Goal: Navigation & Orientation: Find specific page/section

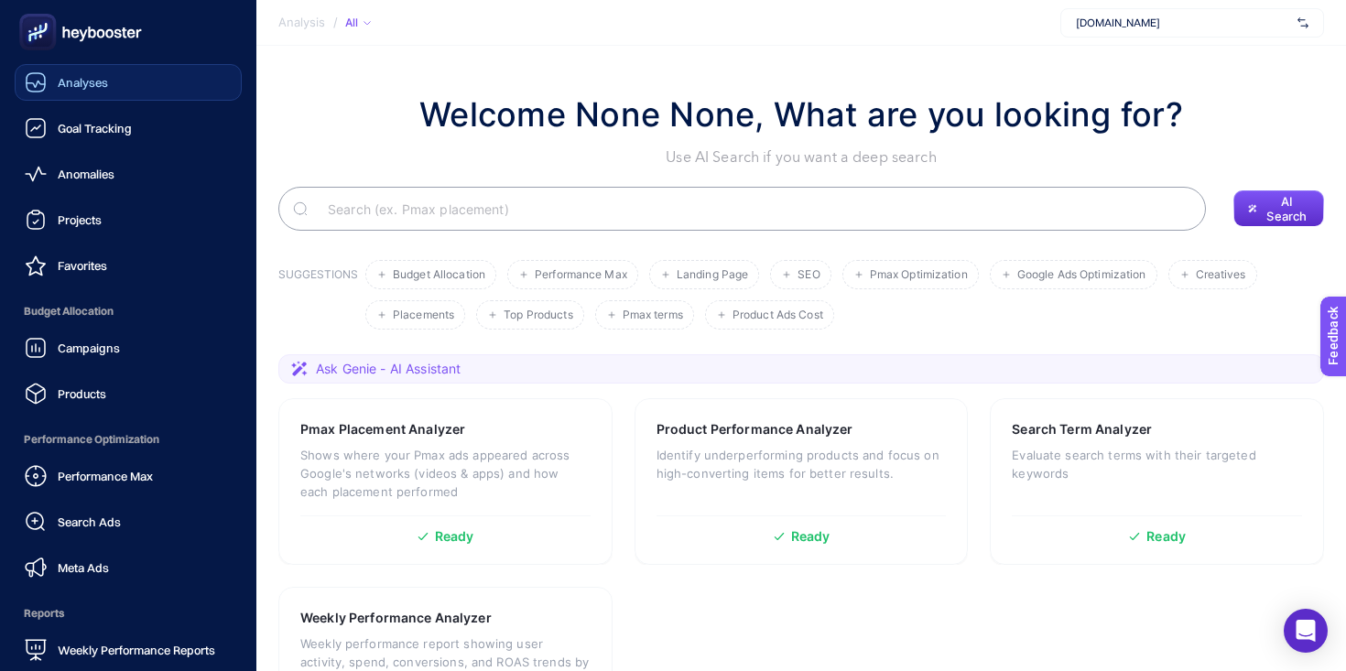
click at [101, 96] on link "Analyses" at bounding box center [128, 82] width 227 height 37
click at [130, 232] on link "Projects" at bounding box center [128, 219] width 227 height 37
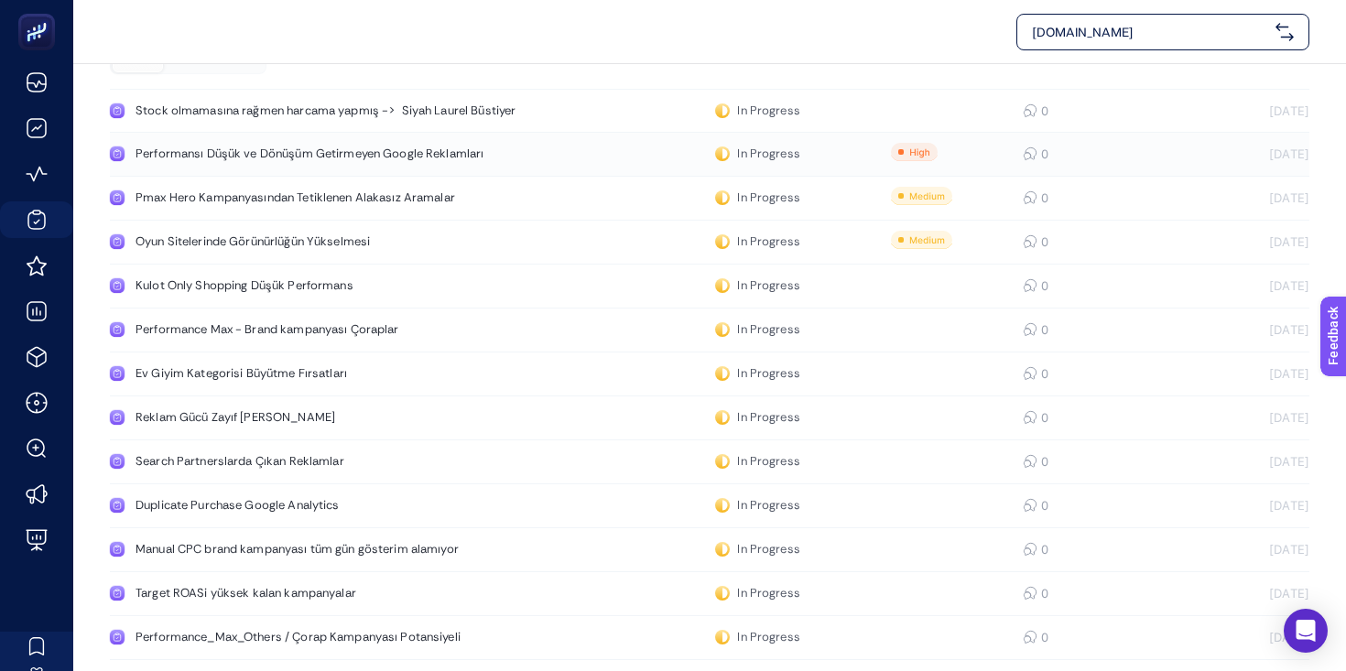
scroll to position [101, 0]
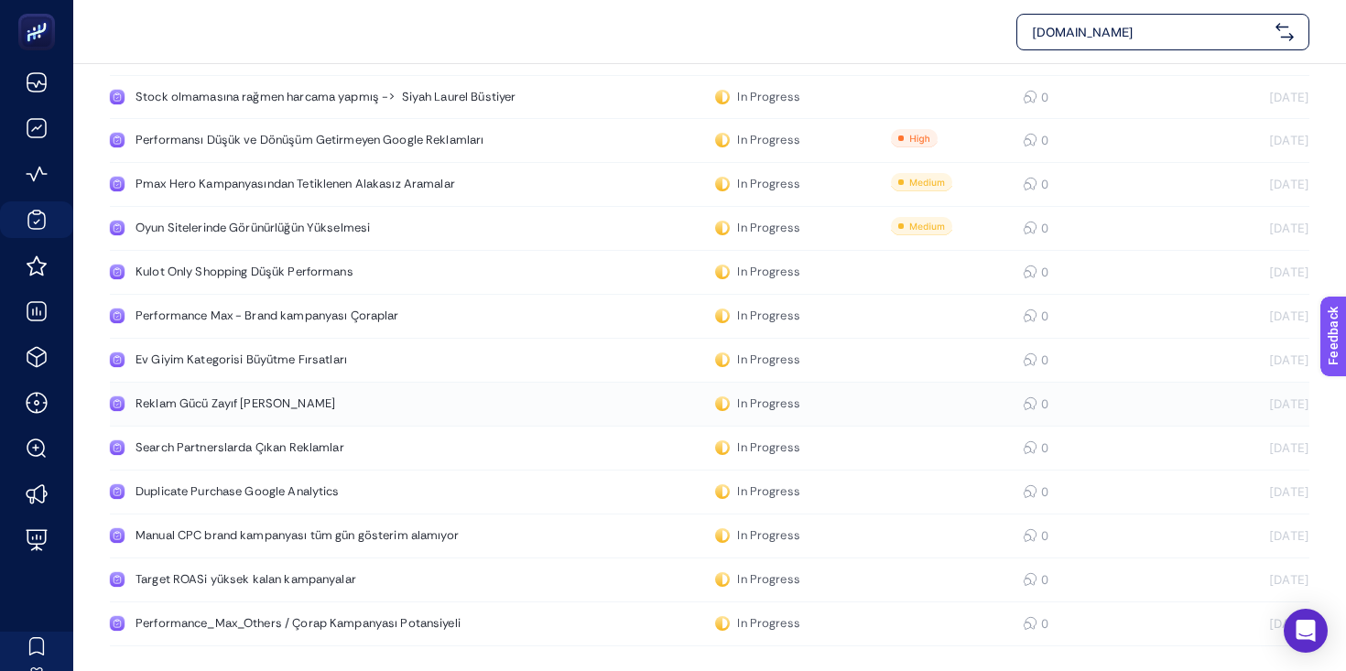
click at [254, 405] on div "Reklam Gücü Zayıf [PERSON_NAME]" at bounding box center [347, 404] width 423 height 15
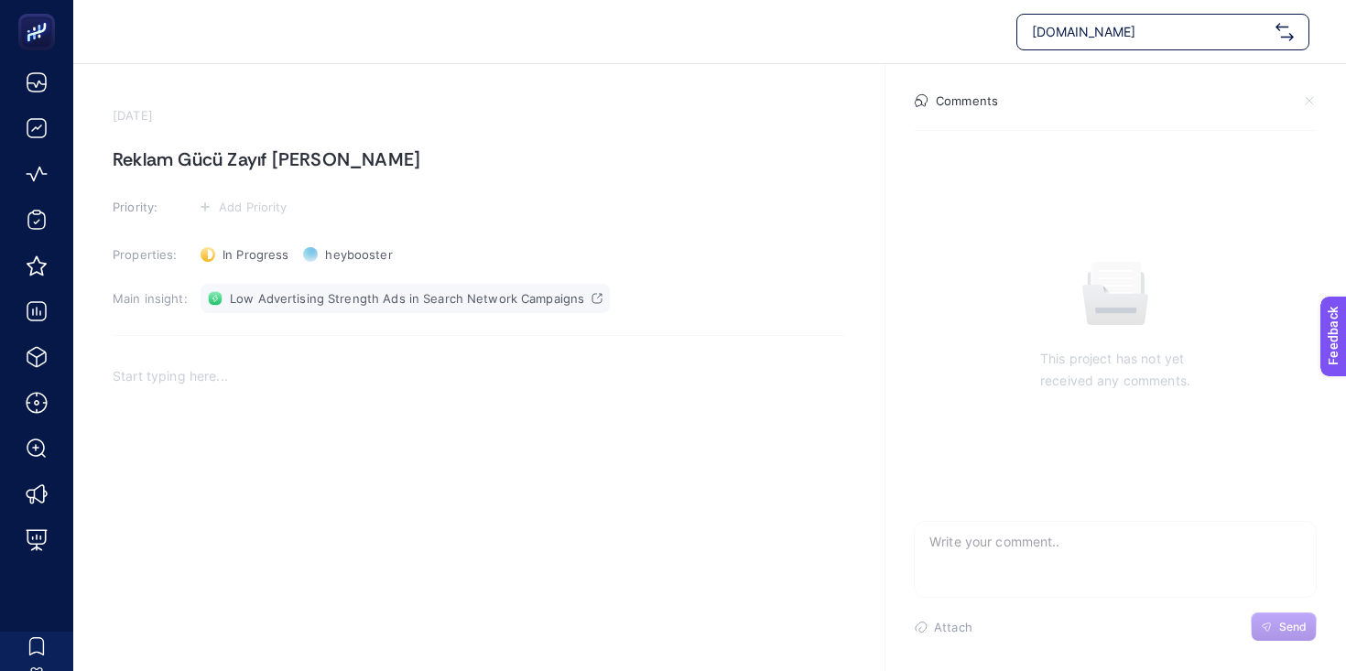
click at [373, 298] on span "Low Advertising Strength Ads in Search Network Campaigns" at bounding box center [407, 298] width 354 height 15
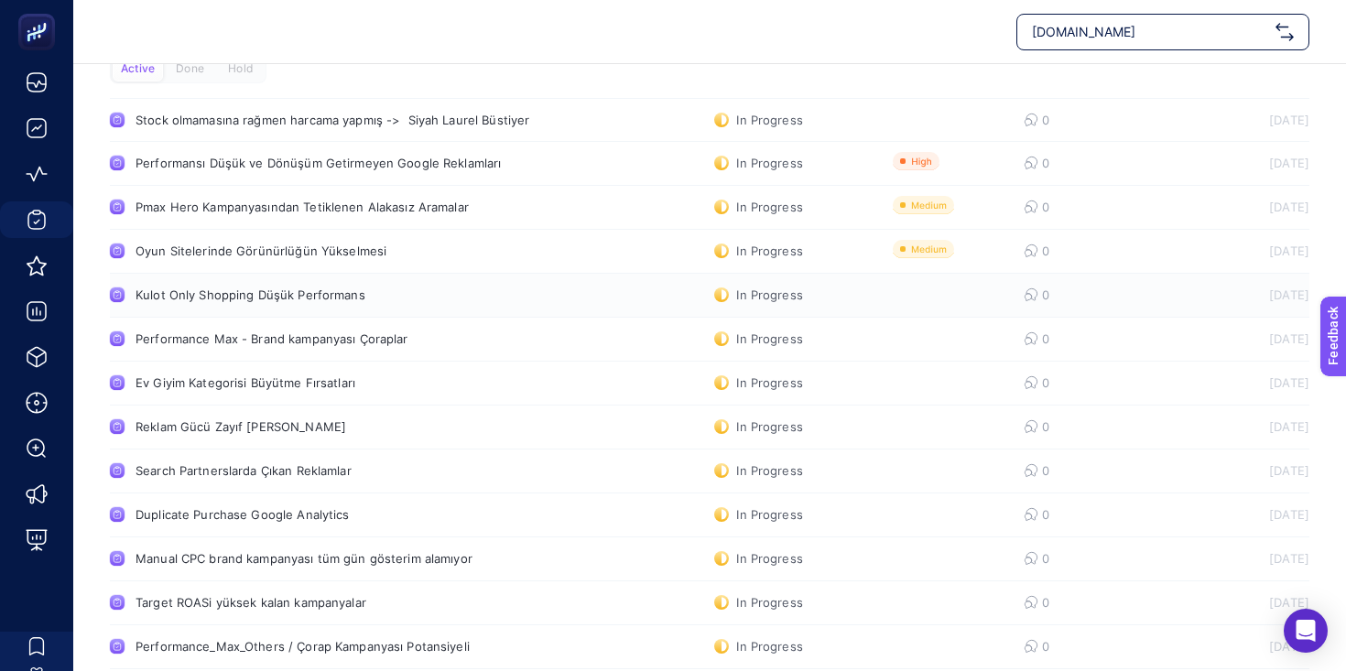
scroll to position [101, 0]
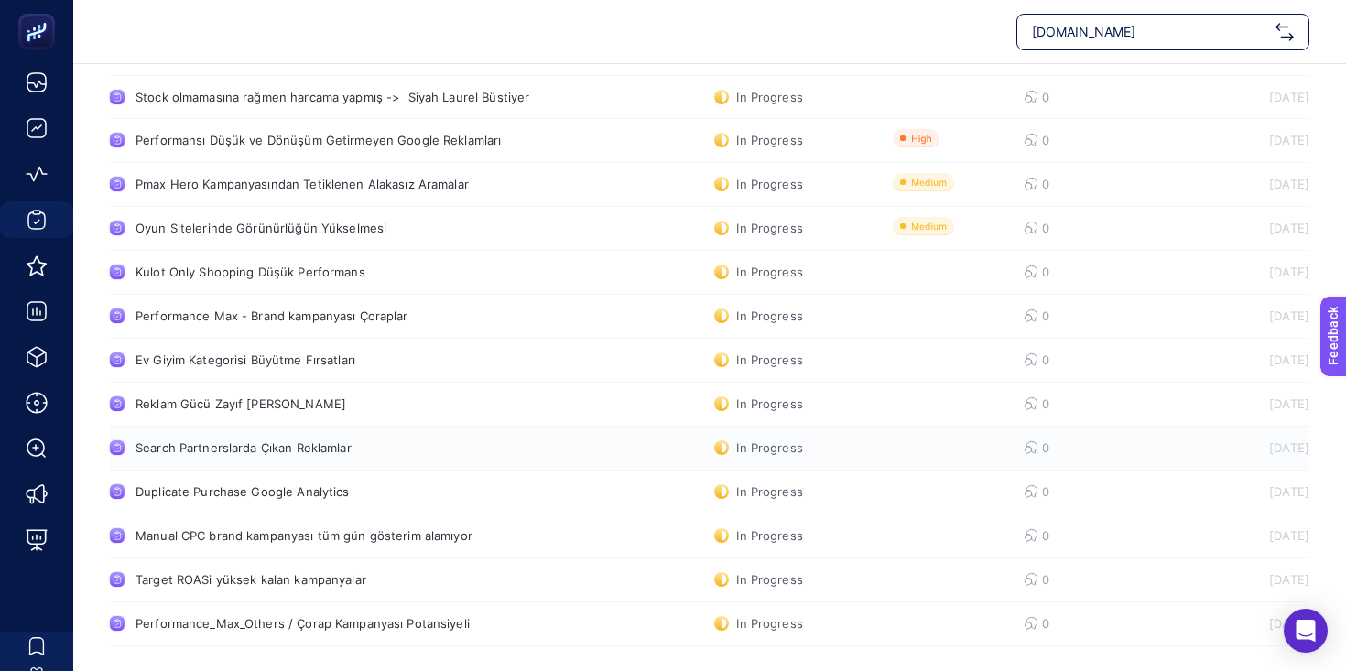
click at [320, 449] on div "Search Partnerslarda Çıkan Reklamlar" at bounding box center [347, 447] width 423 height 15
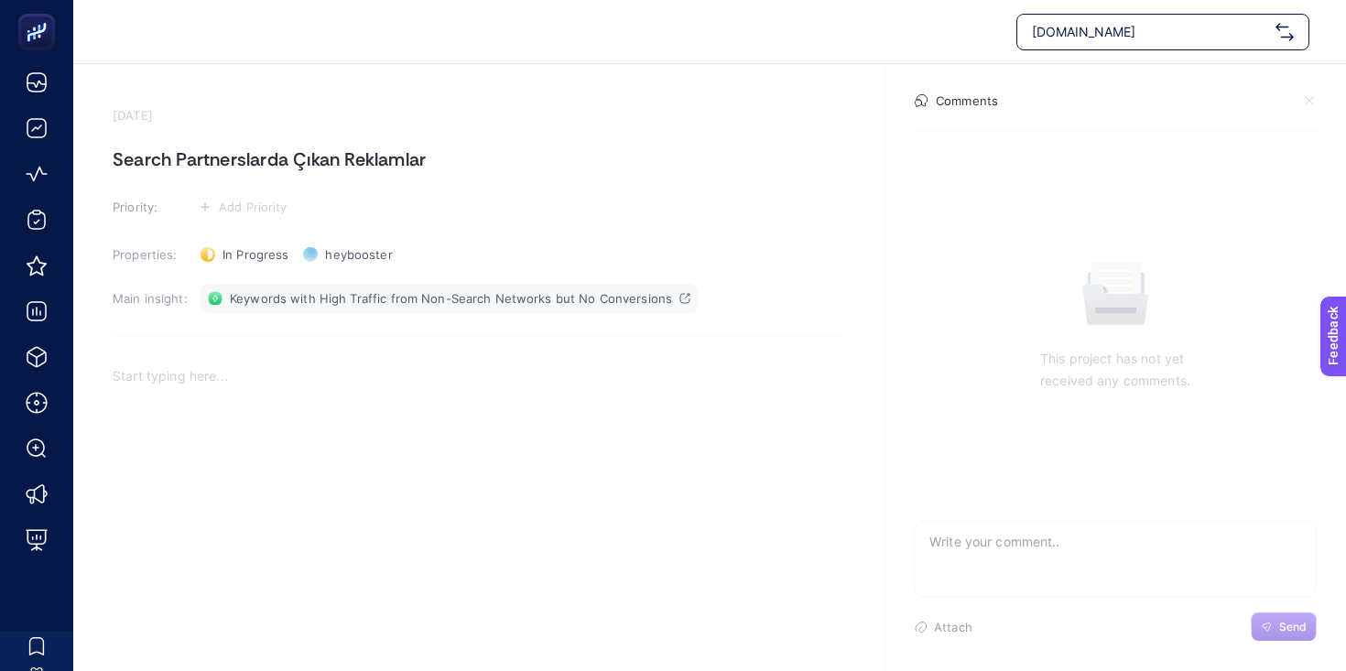
click at [388, 303] on span "Keywords with High Traffic from Non-Search Networks but No Conversions" at bounding box center [451, 298] width 442 height 15
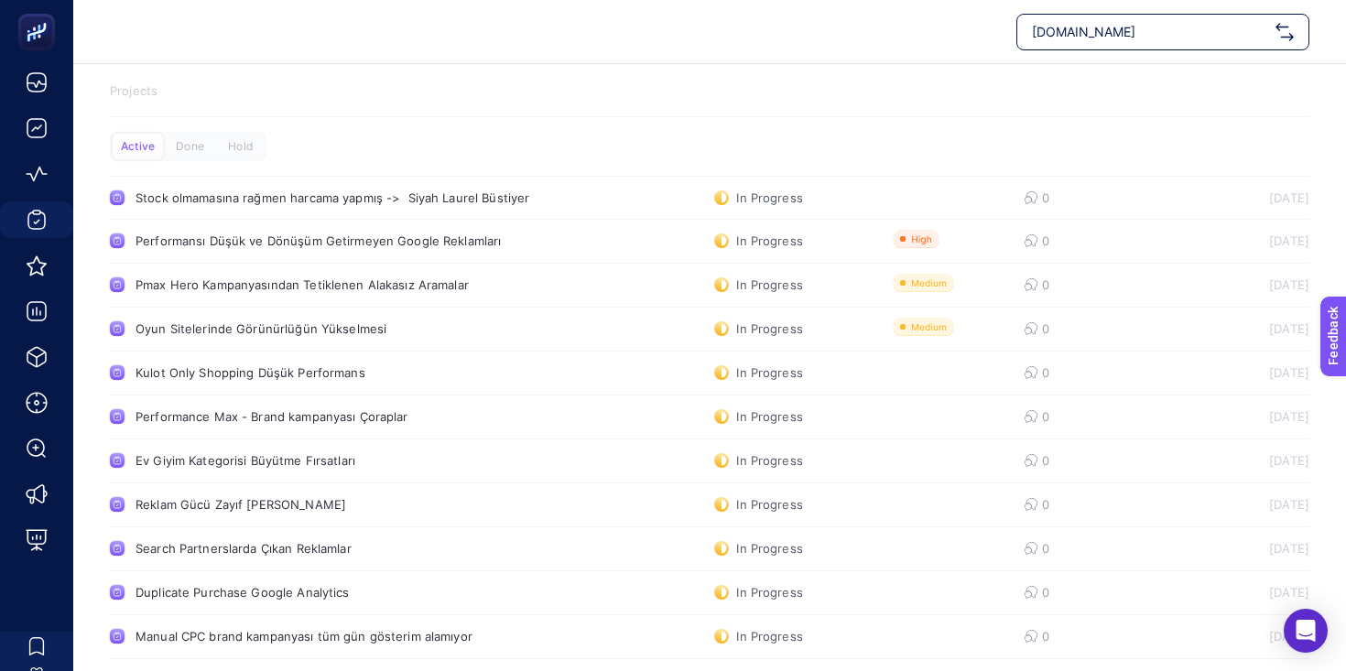
scroll to position [101, 0]
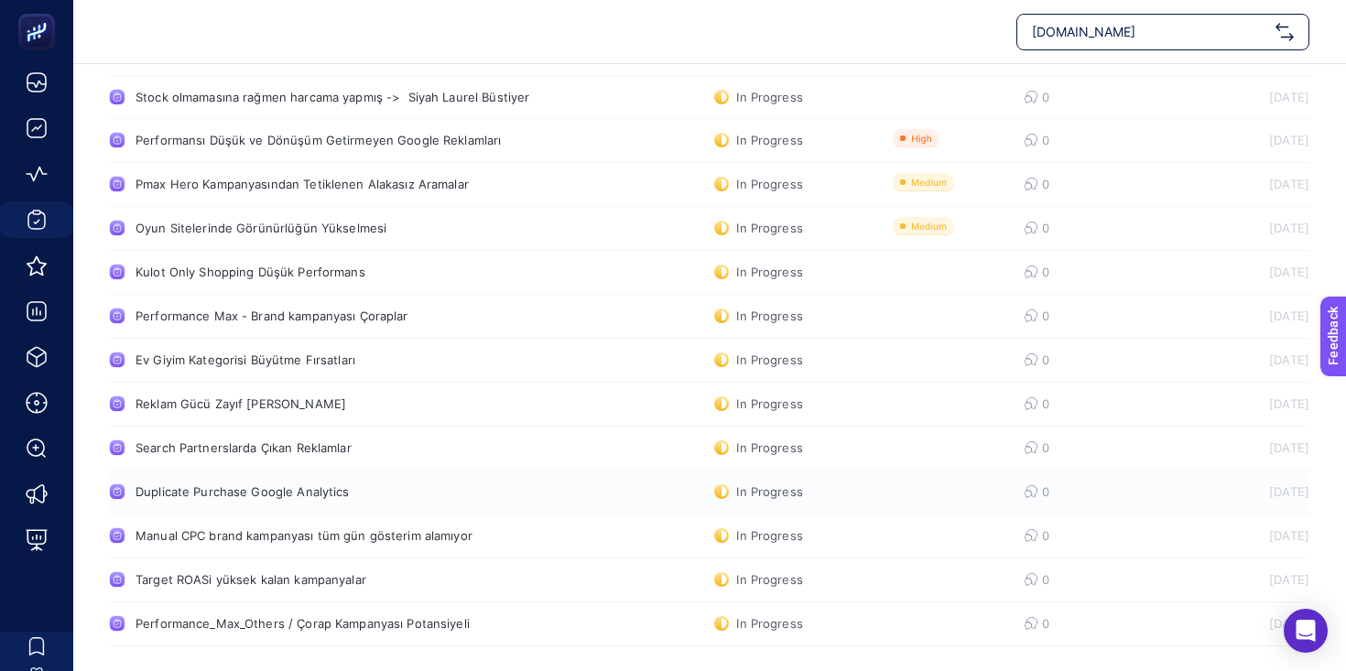
click at [300, 494] on div "Duplicate Purchase Google Analytics" at bounding box center [347, 491] width 423 height 15
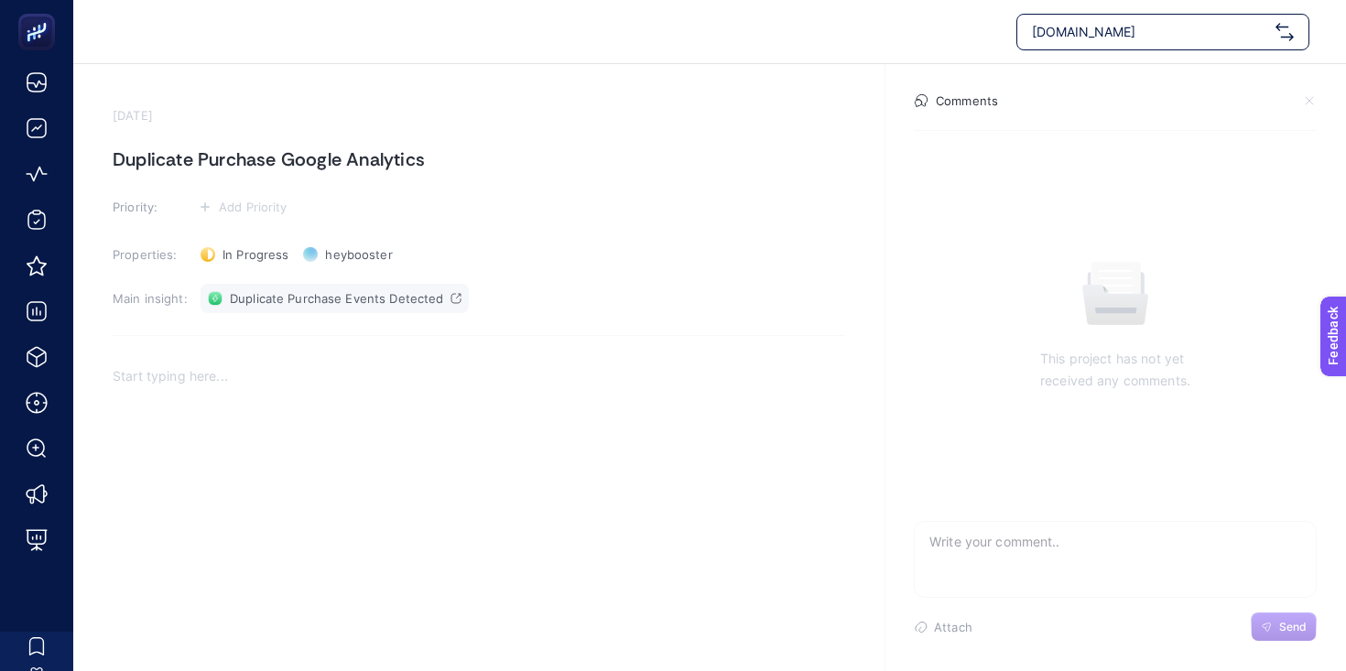
click at [386, 296] on span "Duplicate Purchase Events Detected" at bounding box center [336, 298] width 213 height 15
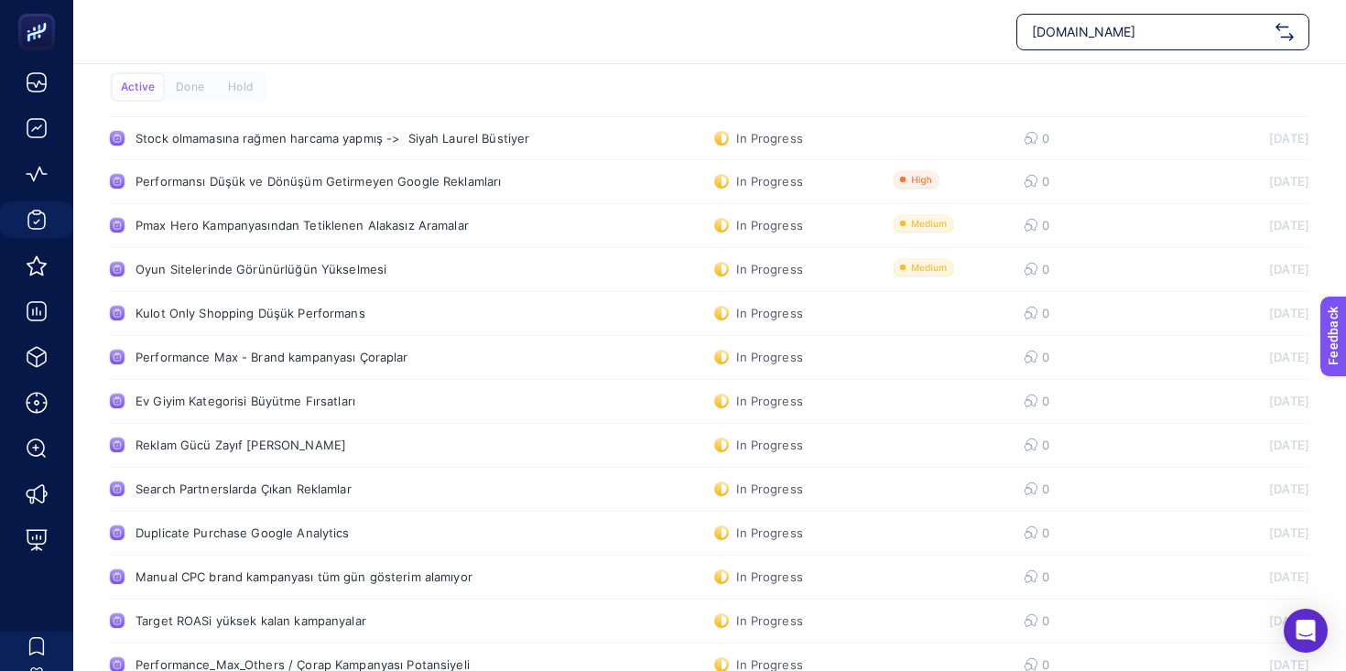
scroll to position [101, 0]
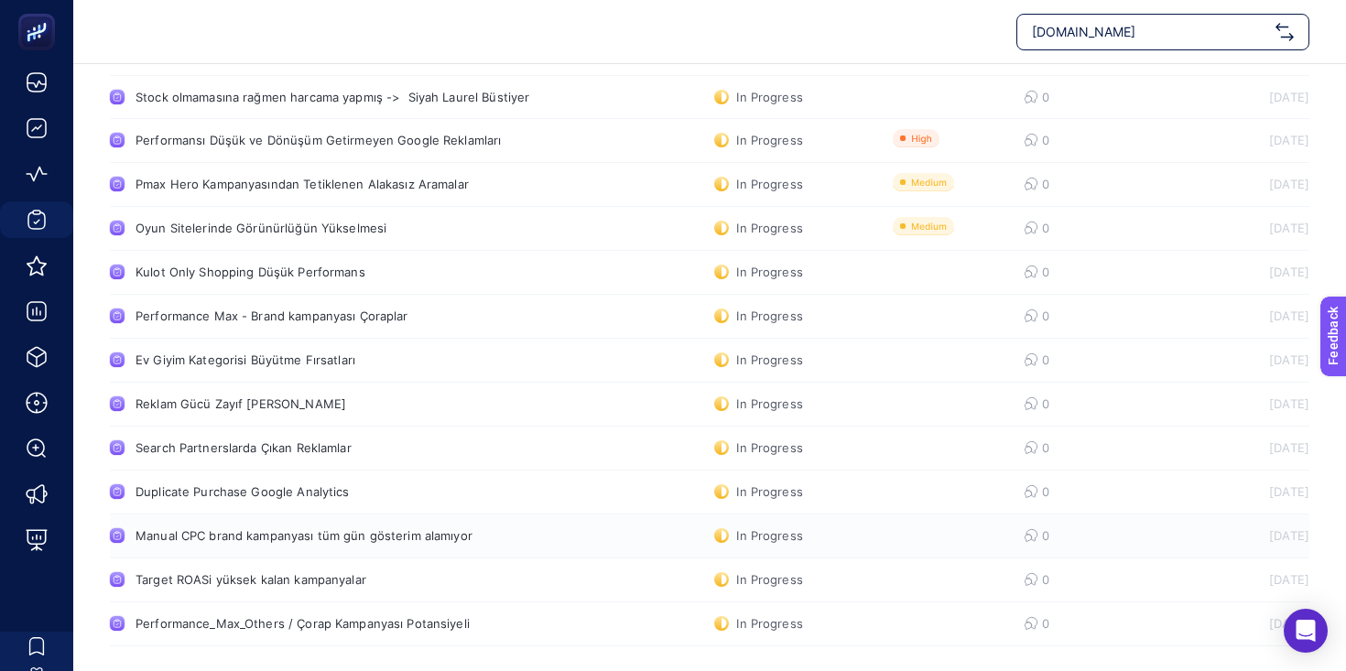
click at [283, 534] on div "Manual CPC brand kampanyası tüm gün gösterim alamıyor" at bounding box center [347, 535] width 423 height 15
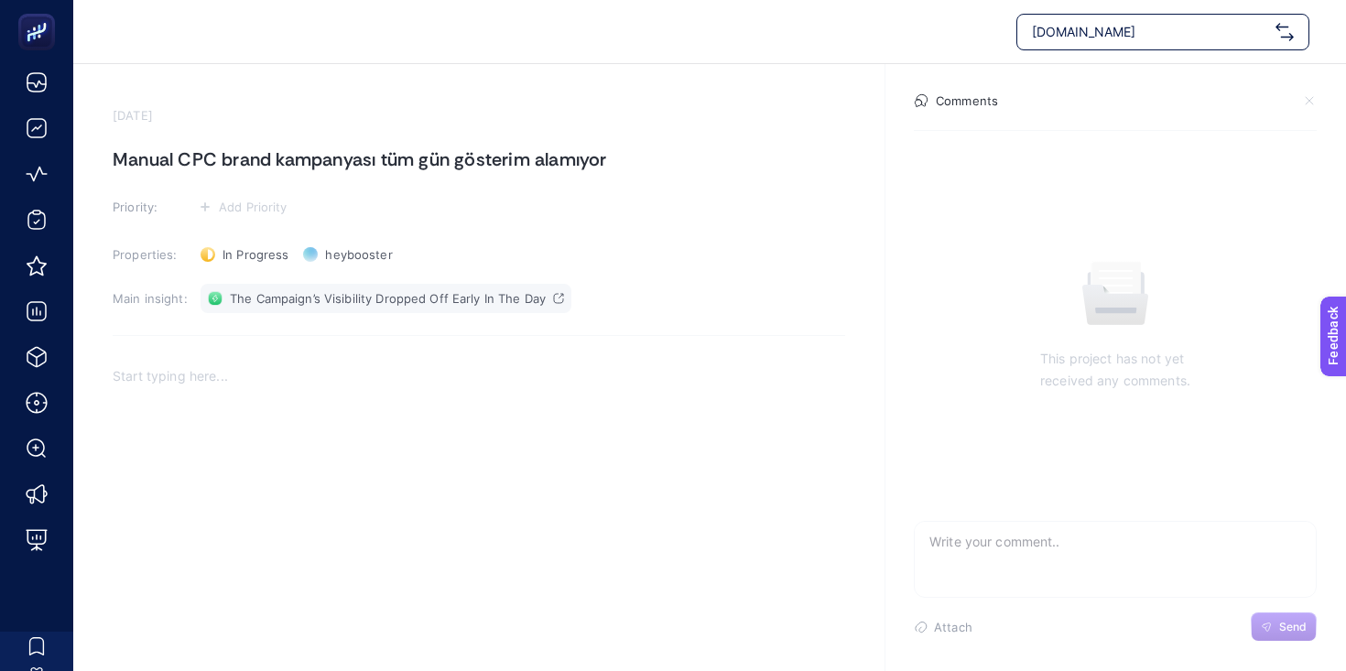
click at [370, 297] on span "The Campaign’s Visibility Dropped Off Early In The Day" at bounding box center [388, 298] width 316 height 15
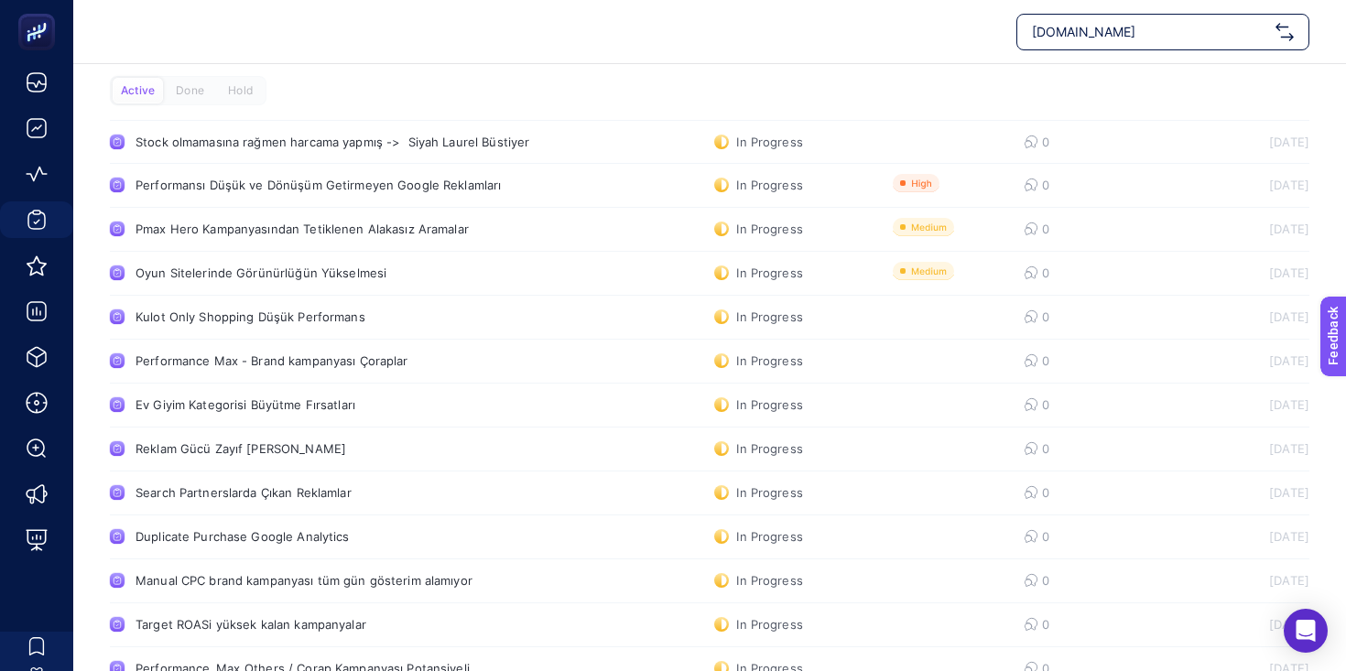
scroll to position [101, 0]
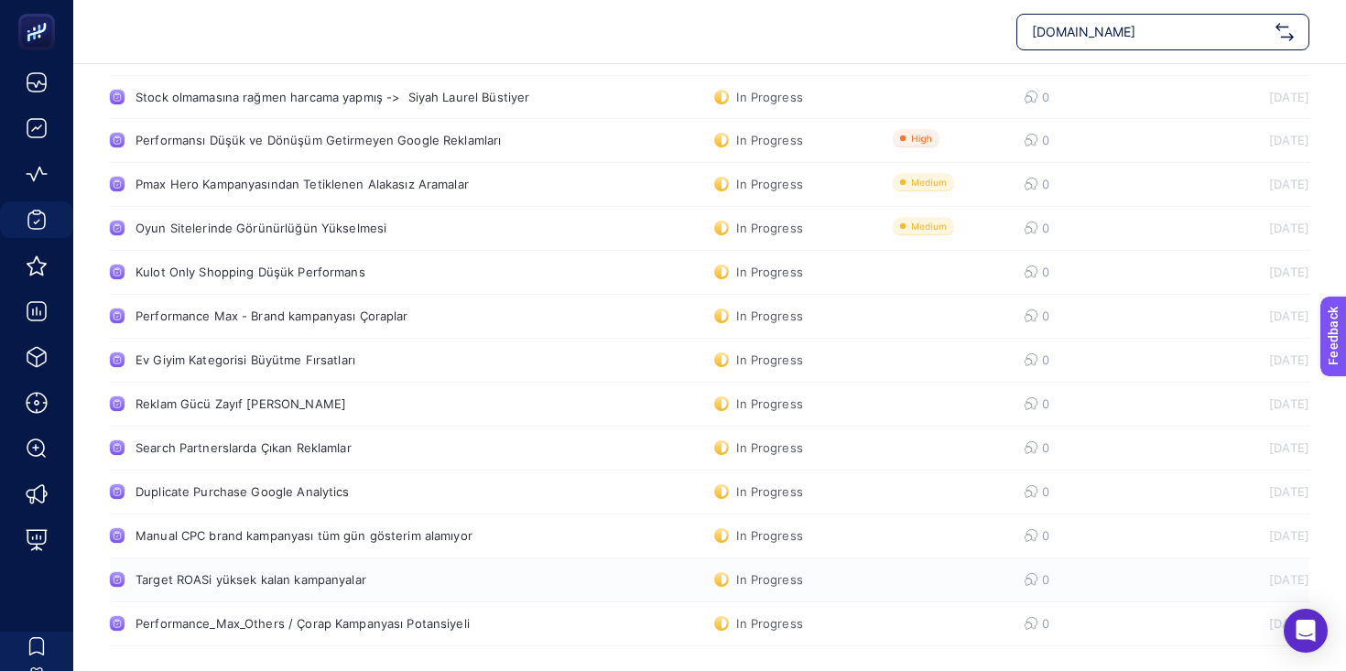
click at [256, 583] on div "Target ROASi yüksek kalan kampanyalar" at bounding box center [347, 579] width 423 height 15
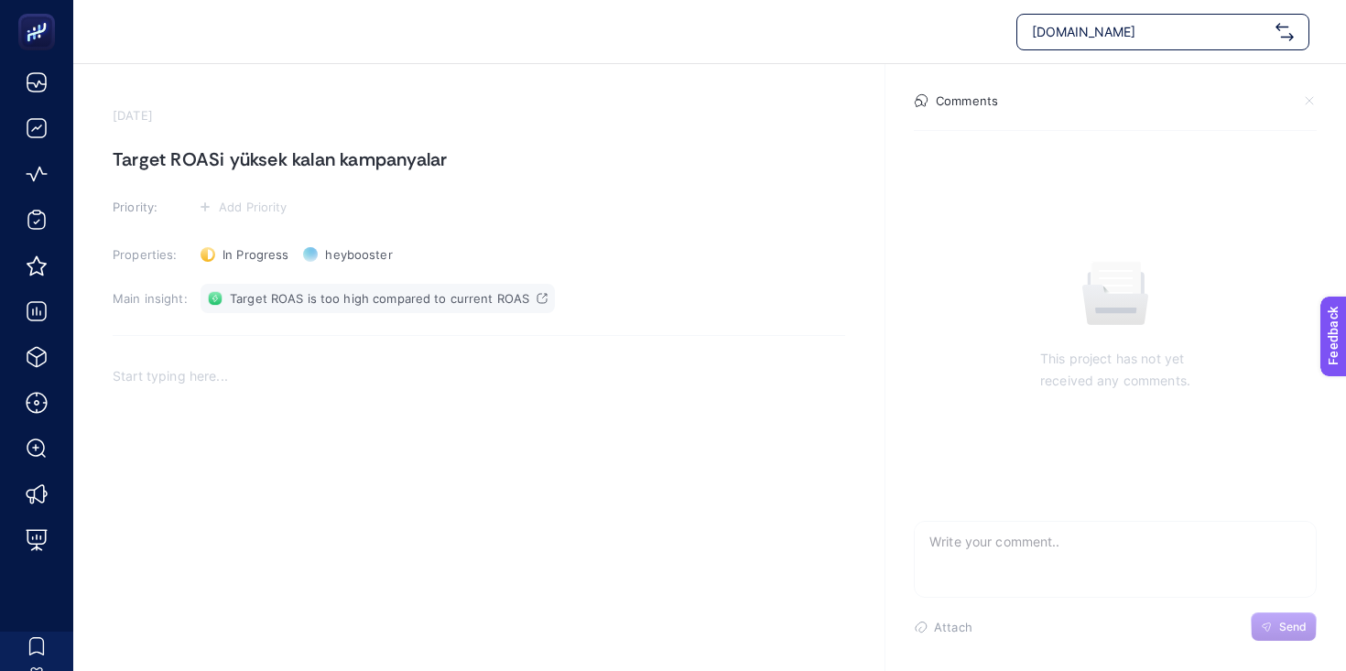
click at [281, 300] on span "Target ROAS is too high compared to current ROAS" at bounding box center [379, 298] width 299 height 15
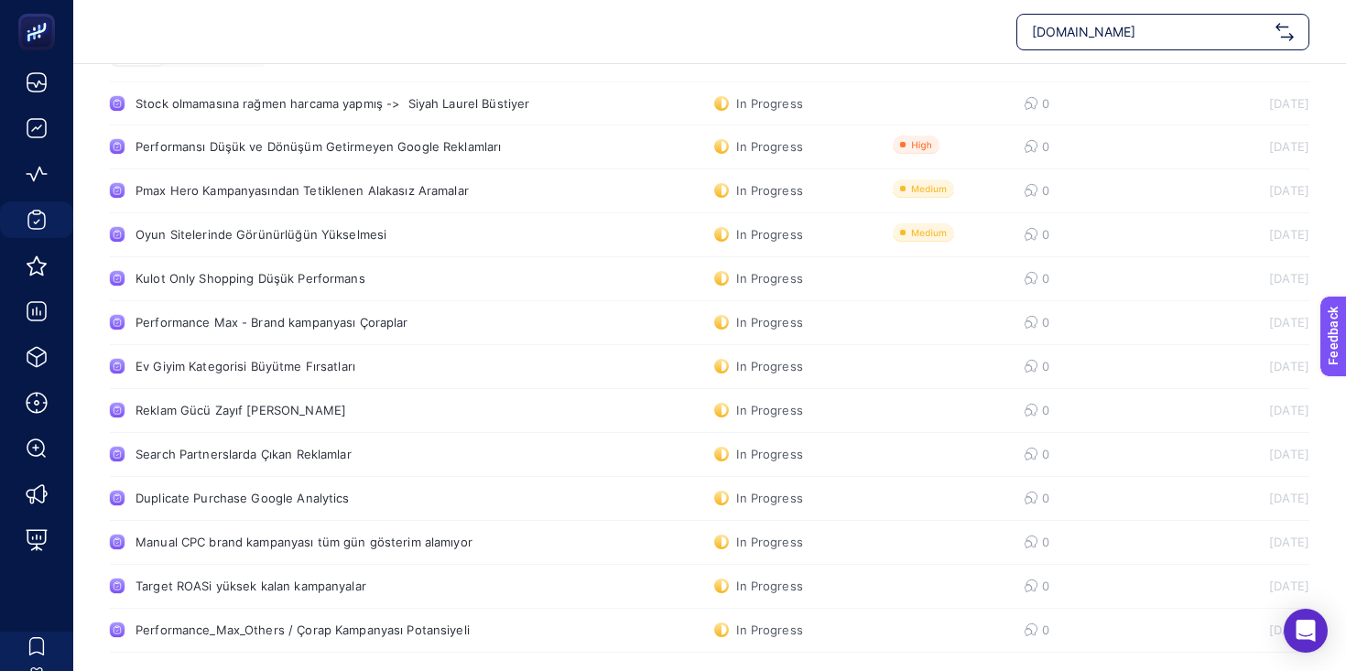
scroll to position [101, 0]
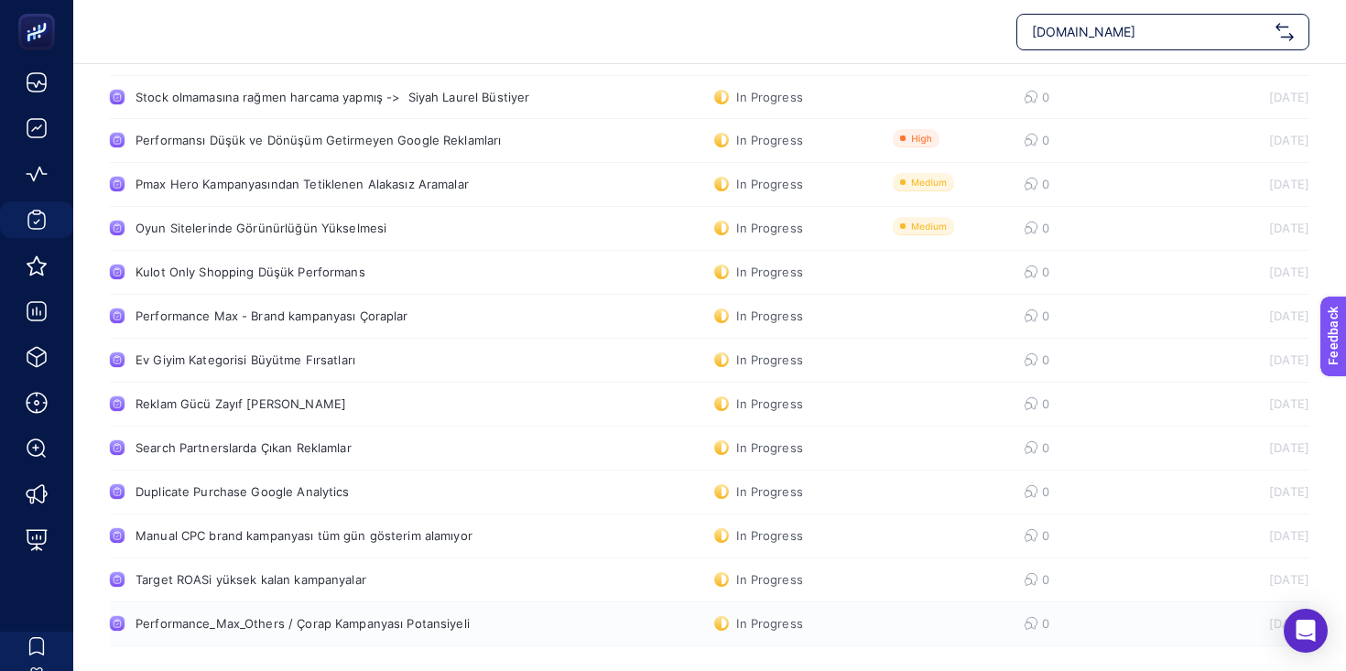
click at [311, 622] on div "Performance_Max_Others / Çorap Kampanyası Potansiyeli" at bounding box center [347, 623] width 423 height 15
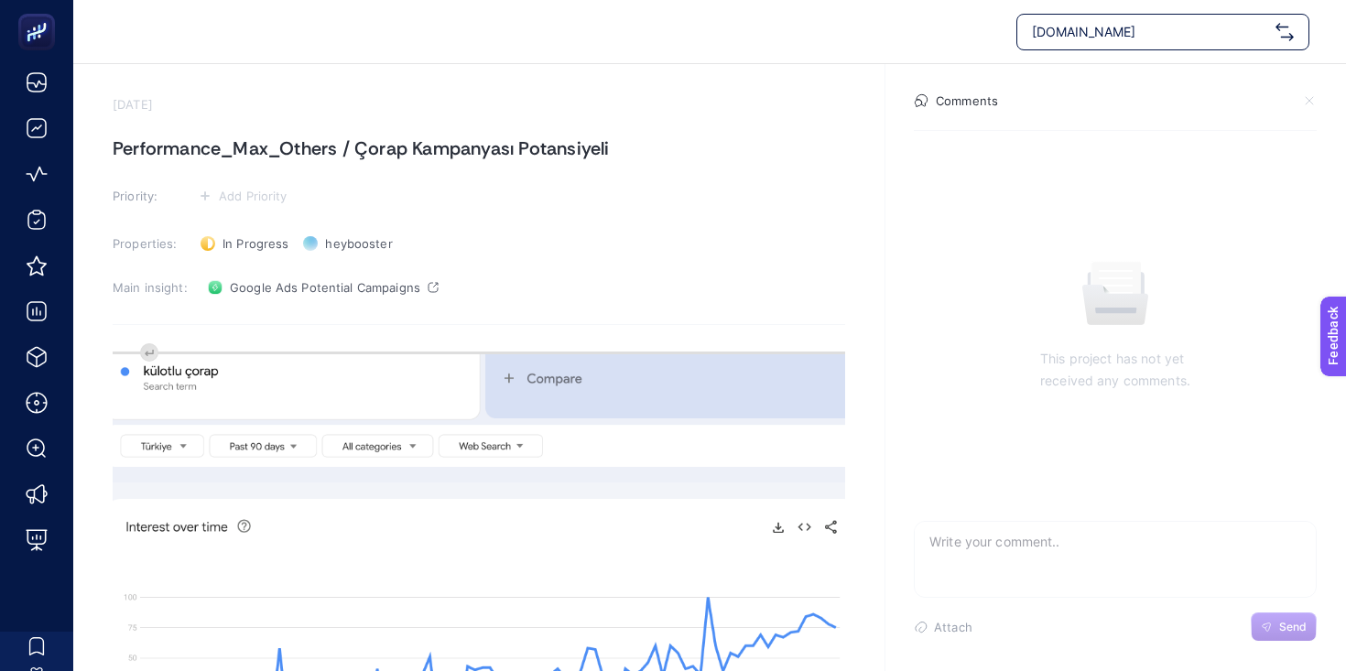
scroll to position [8, 0]
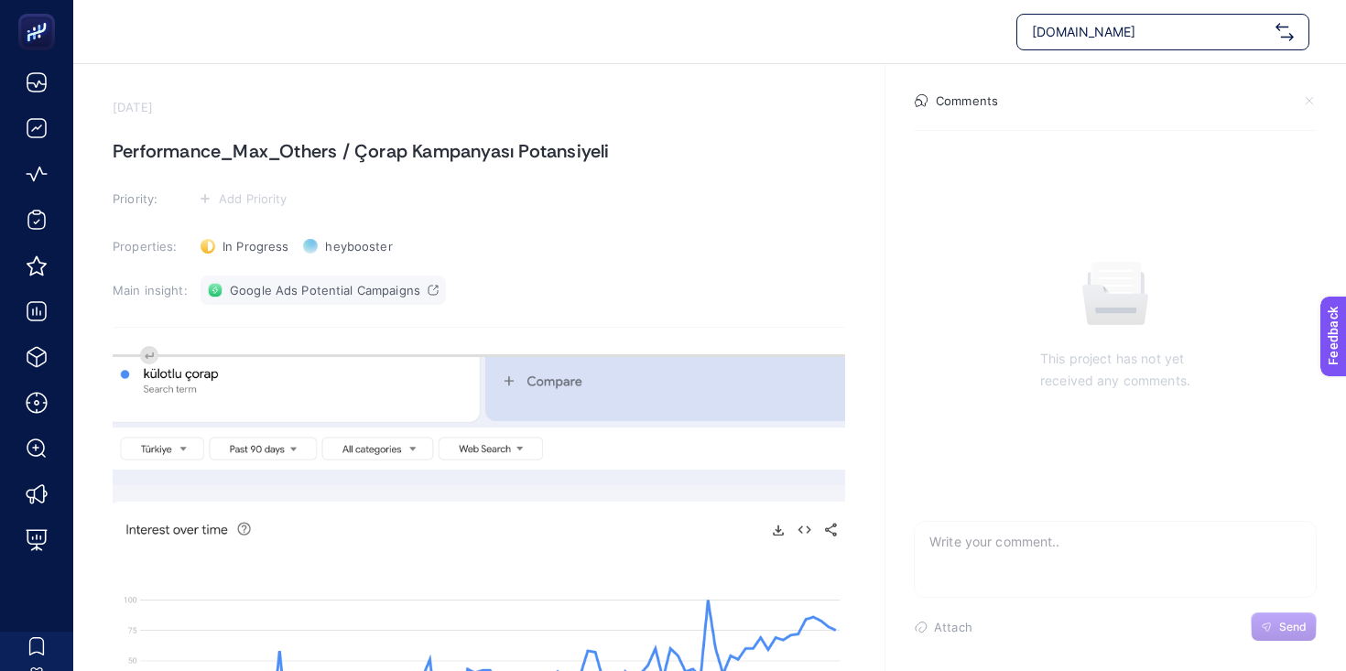
click at [354, 293] on span "Google Ads Potential Campaigns" at bounding box center [325, 290] width 190 height 15
